Goal: Download file/media

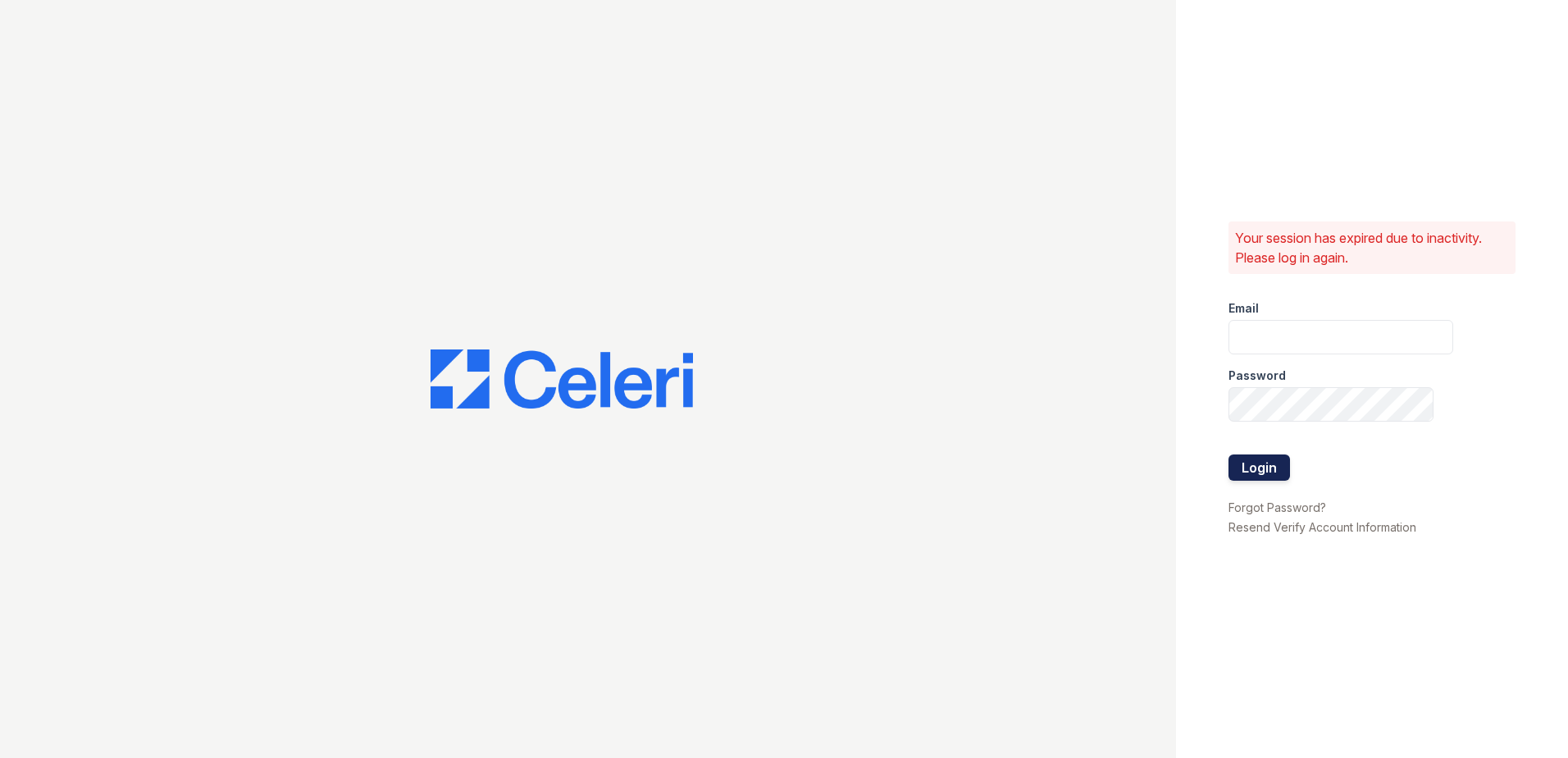
type input "Jgrayson@trinity-pm.com"
drag, startPoint x: 1251, startPoint y: 470, endPoint x: 1545, endPoint y: 395, distance: 303.4
click at [1251, 470] on button "Login" at bounding box center [1259, 468] width 62 height 26
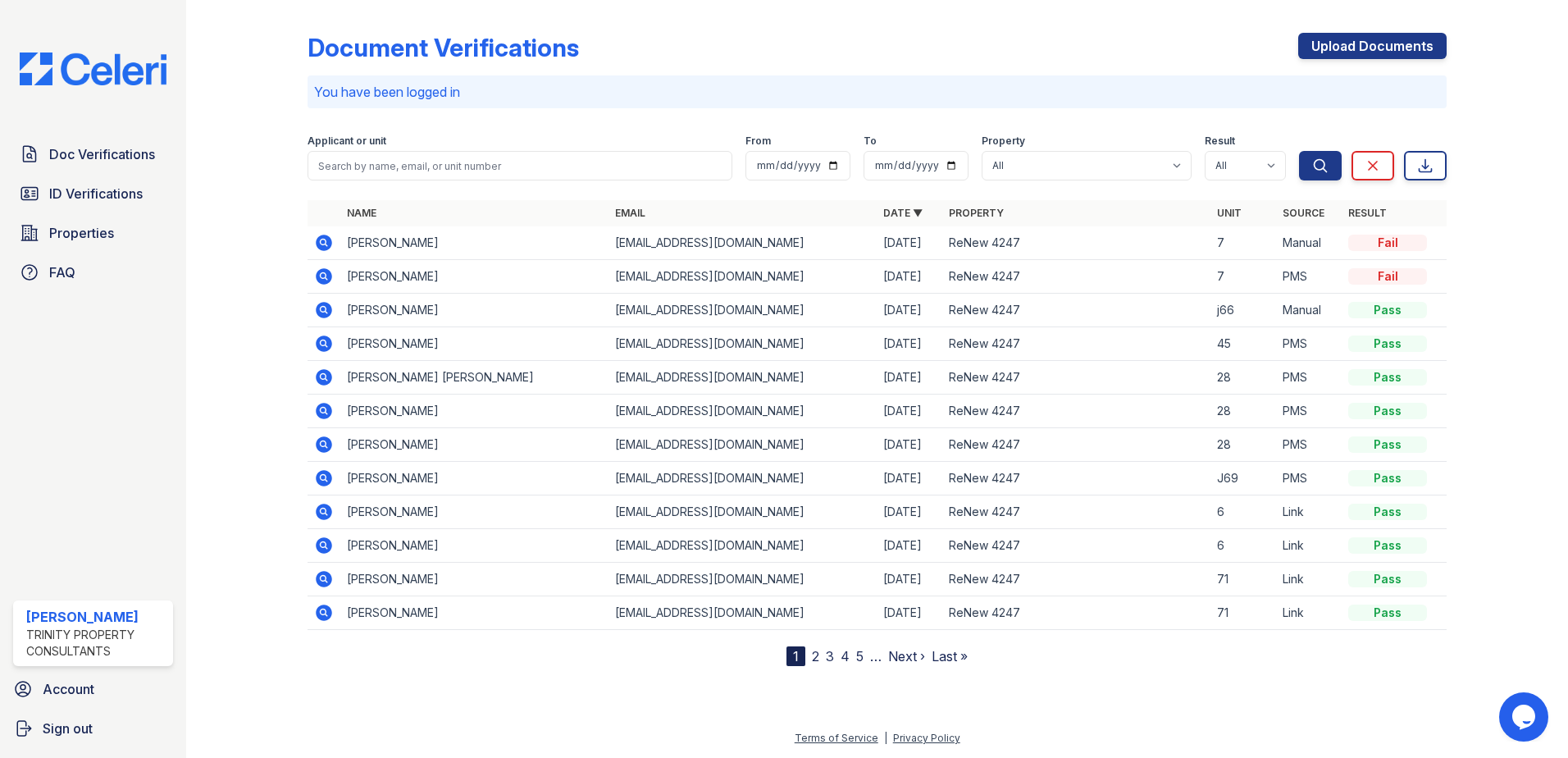
click at [324, 245] on icon at bounding box center [324, 243] width 17 height 17
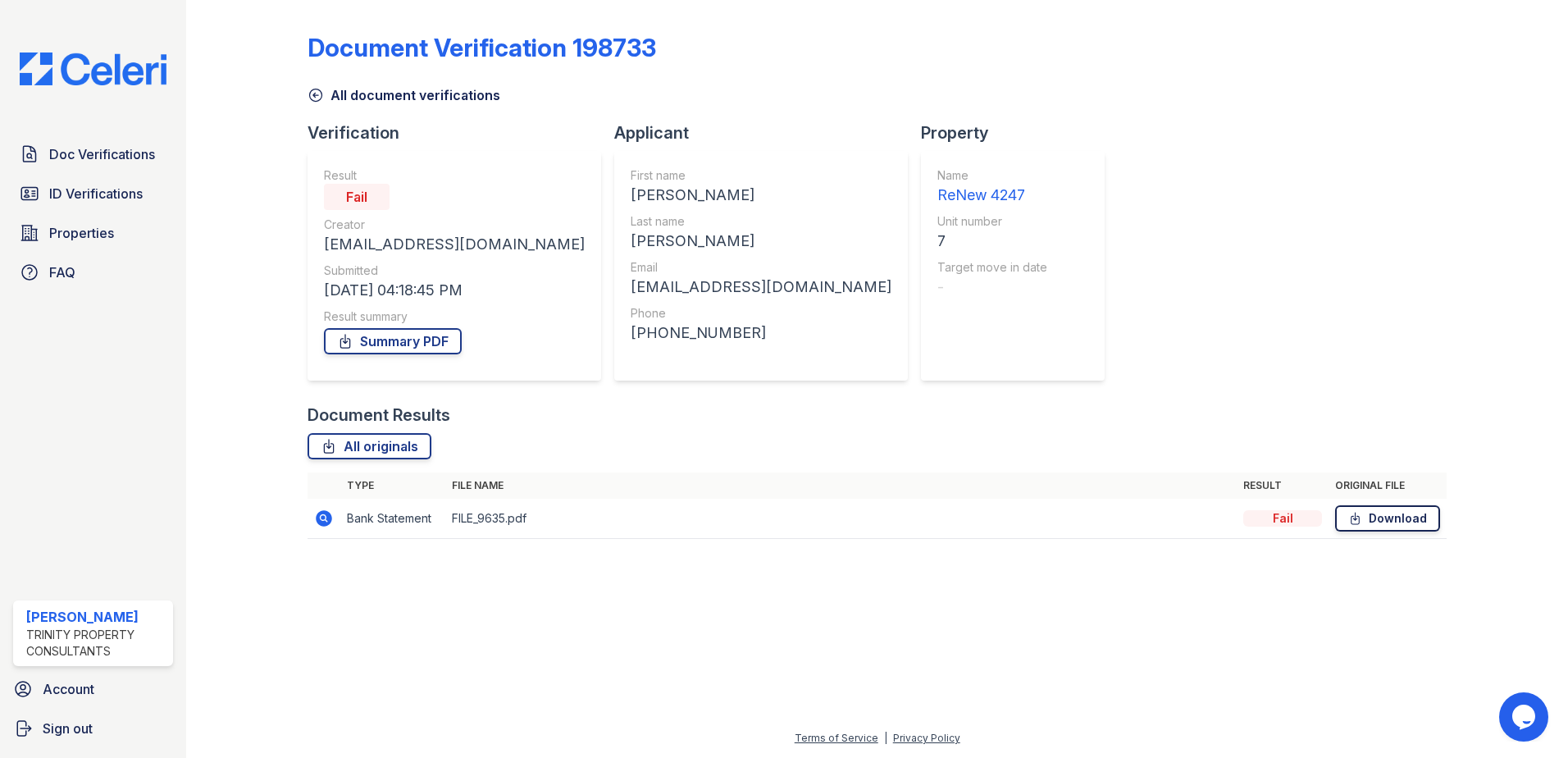
click at [1409, 523] on link "Download" at bounding box center [1388, 519] width 105 height 26
click at [325, 517] on icon at bounding box center [323, 517] width 4 height 4
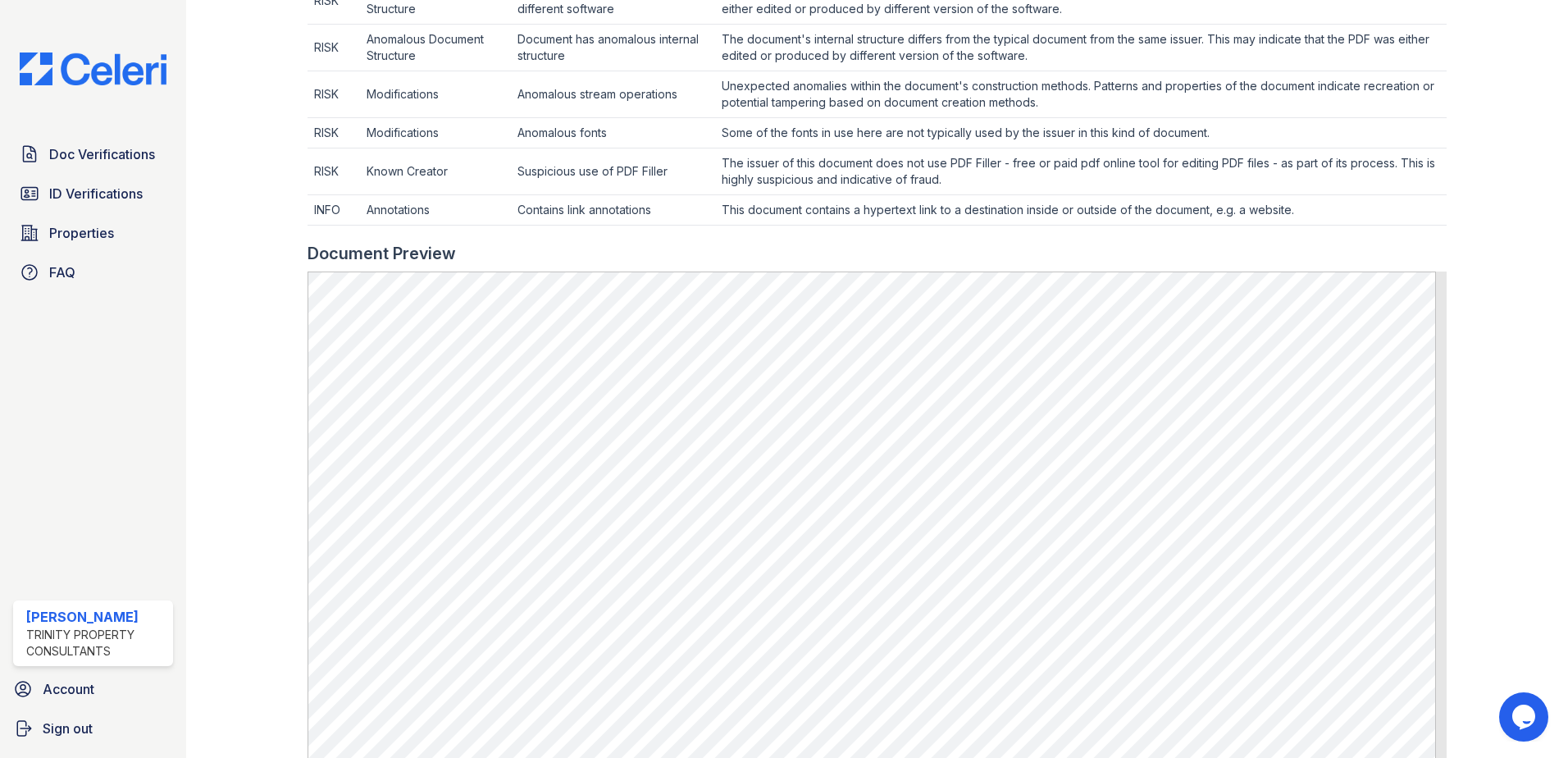
scroll to position [820, 0]
